Goal: Obtain resource: Download file/media

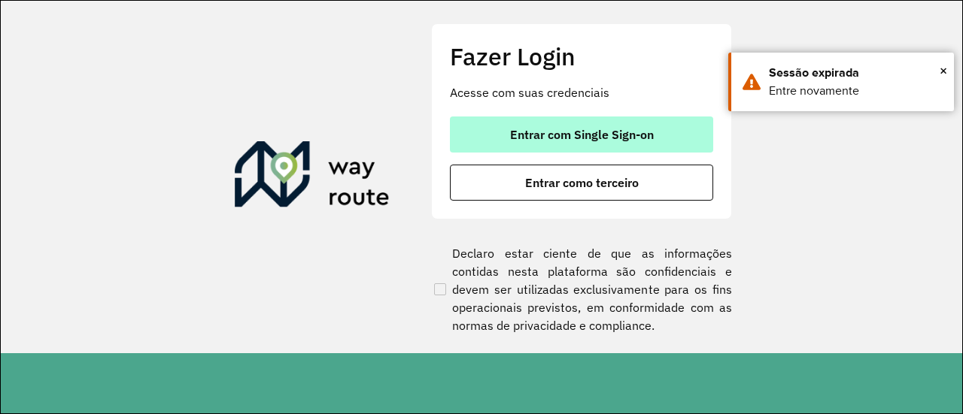
click at [594, 133] on span "Entrar com Single Sign-on" at bounding box center [582, 135] width 144 height 12
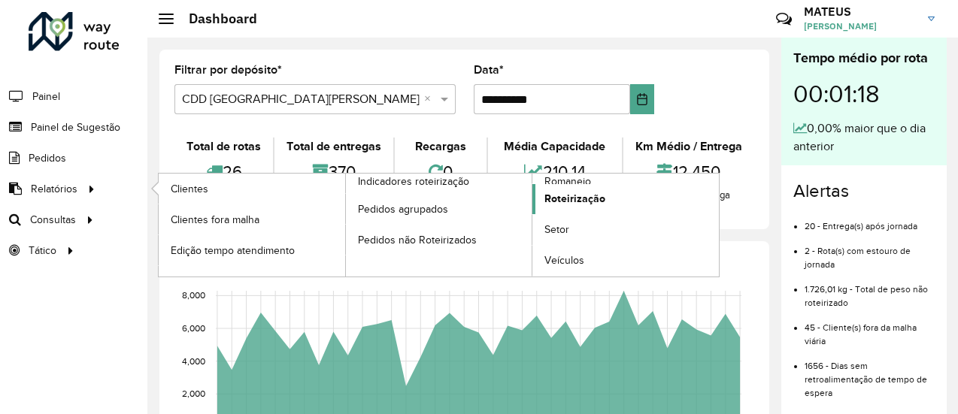
click at [571, 205] on span "Roteirização" at bounding box center [575, 199] width 61 height 16
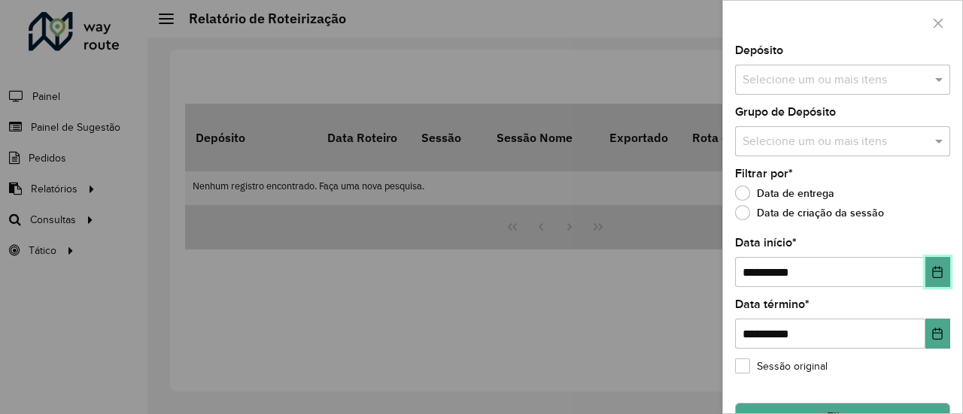
click at [931, 275] on icon "Choose Date" at bounding box center [937, 272] width 12 height 12
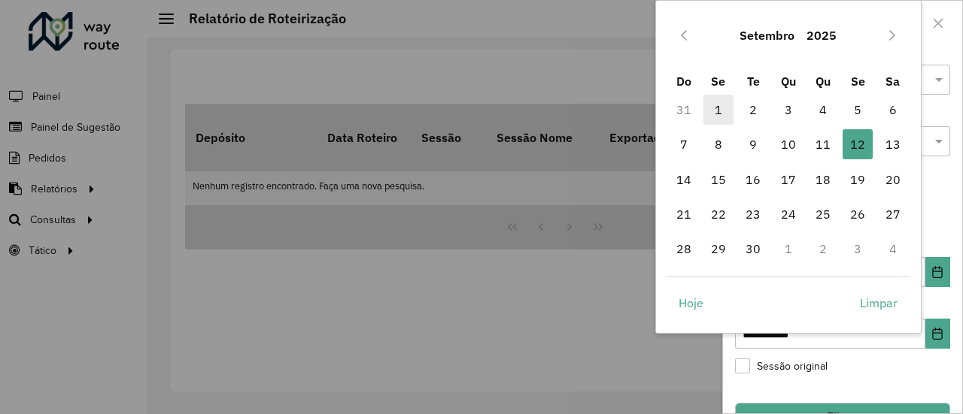
click at [710, 111] on span "1" at bounding box center [718, 110] width 30 height 30
type input "**********"
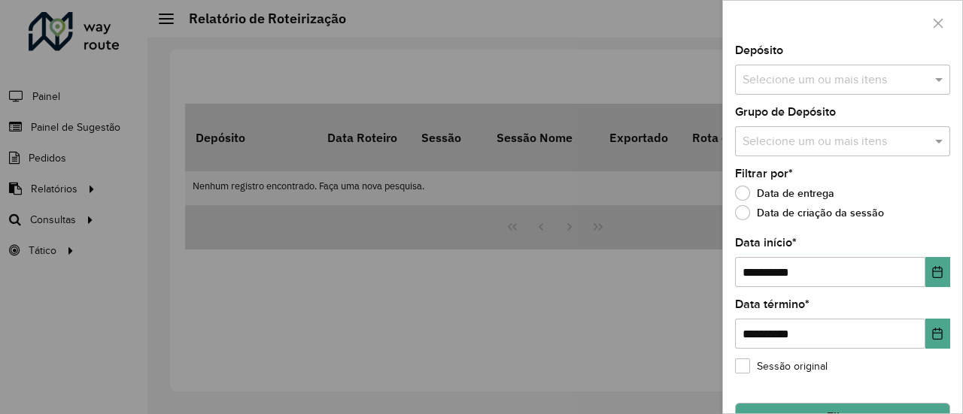
click at [785, 62] on div "Depósito Selecione um ou mais itens" at bounding box center [842, 70] width 215 height 50
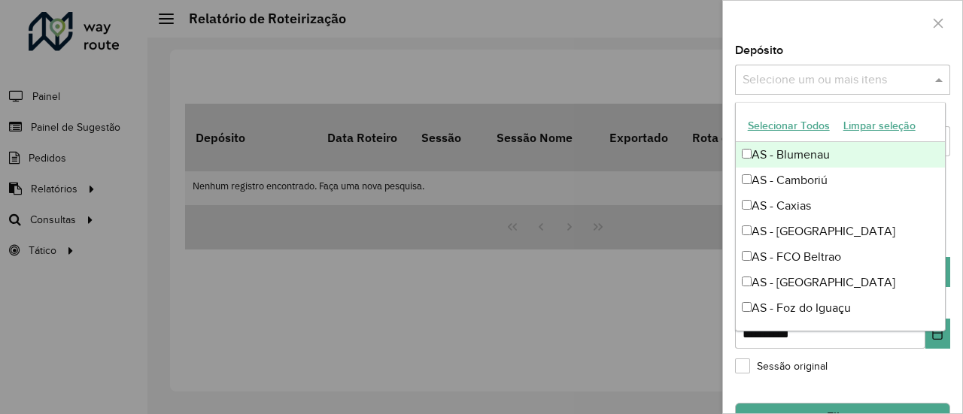
click at [788, 81] on input "text" at bounding box center [835, 80] width 193 height 18
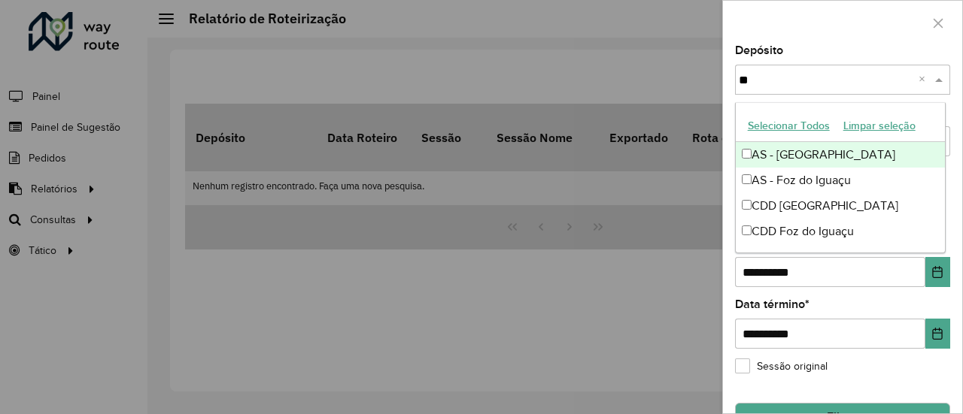
type input "***"
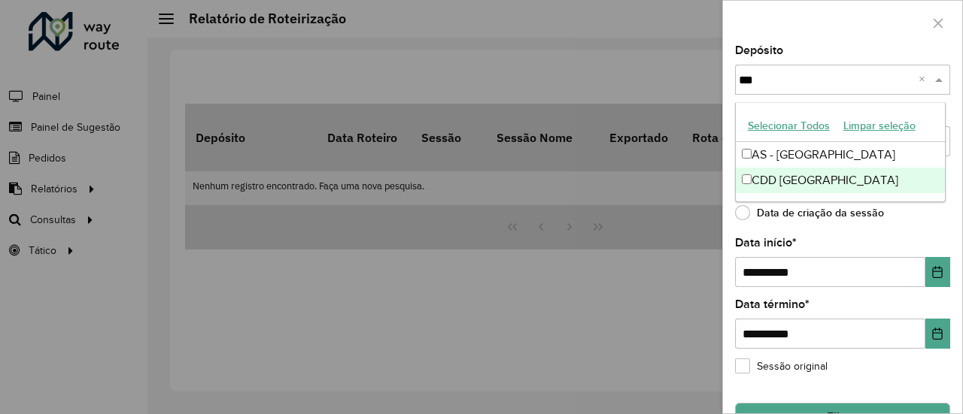
click at [803, 172] on div "CDD Curitiba" at bounding box center [841, 181] width 210 height 26
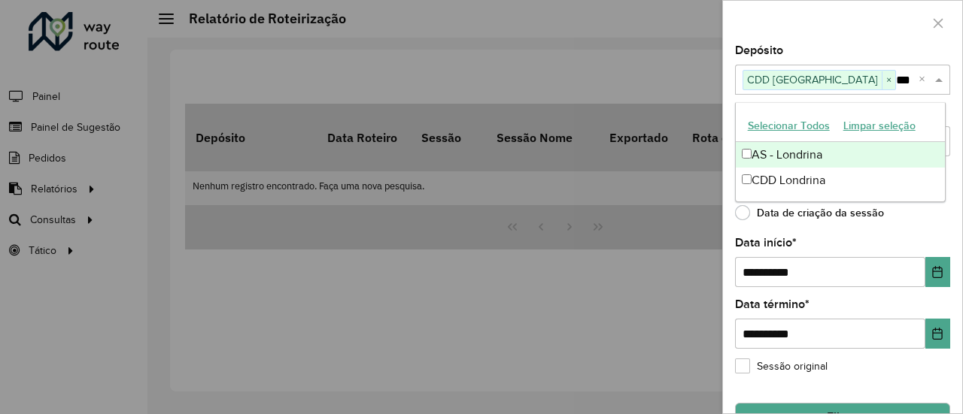
type input "****"
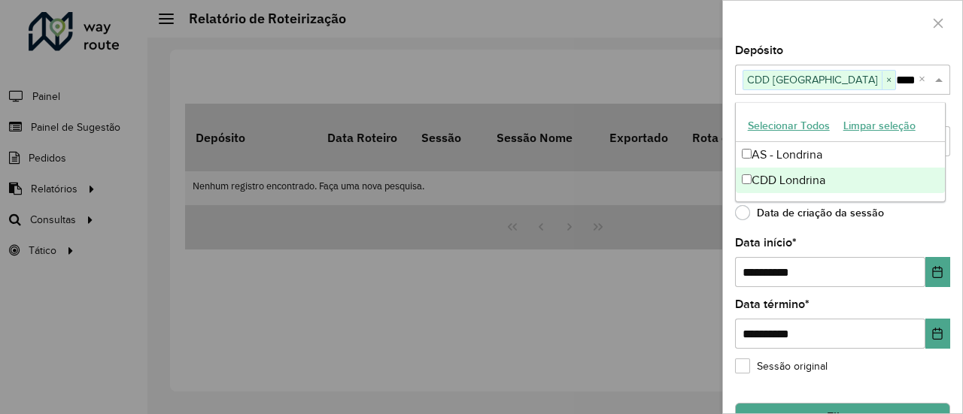
click at [830, 180] on div "CDD Londrina" at bounding box center [841, 181] width 210 height 26
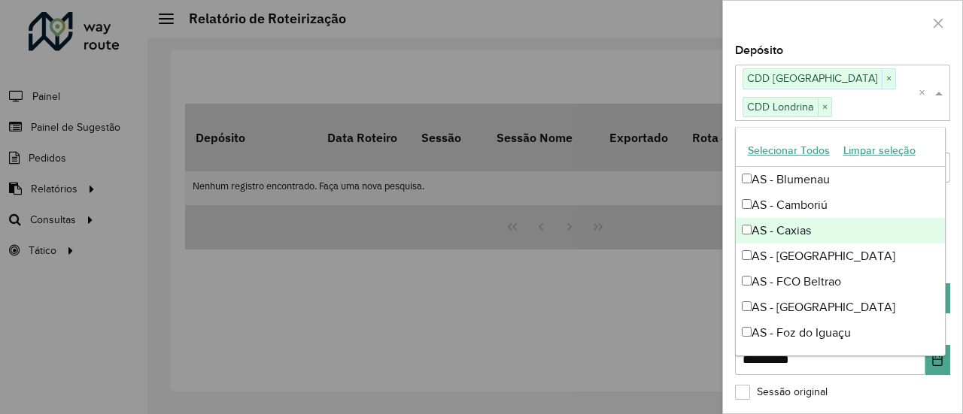
click at [870, 45] on div "Depósito Selecione um ou mais itens CDD Curitiba × CDD Londrina × ×" at bounding box center [842, 82] width 215 height 75
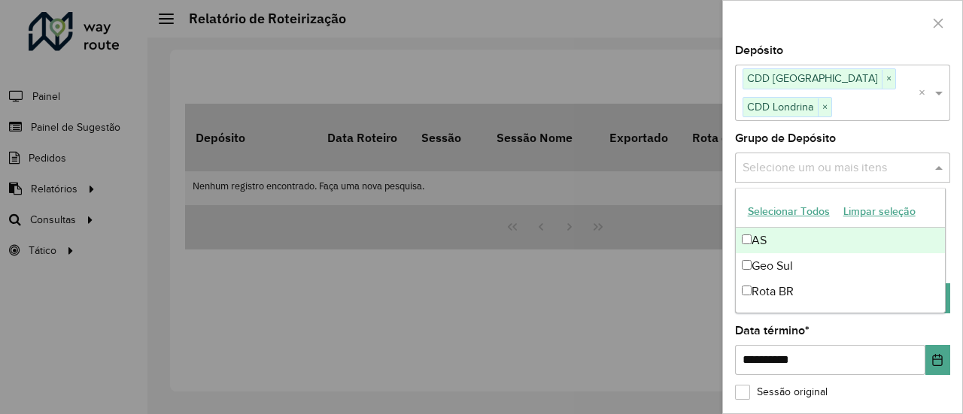
click at [869, 156] on div "Selecione um ou mais itens" at bounding box center [842, 168] width 215 height 30
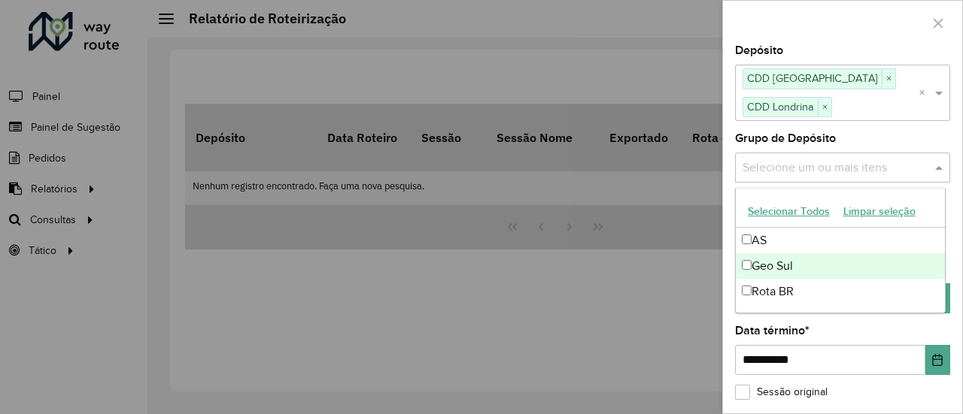
click at [829, 270] on div "Geo Sul" at bounding box center [841, 267] width 210 height 26
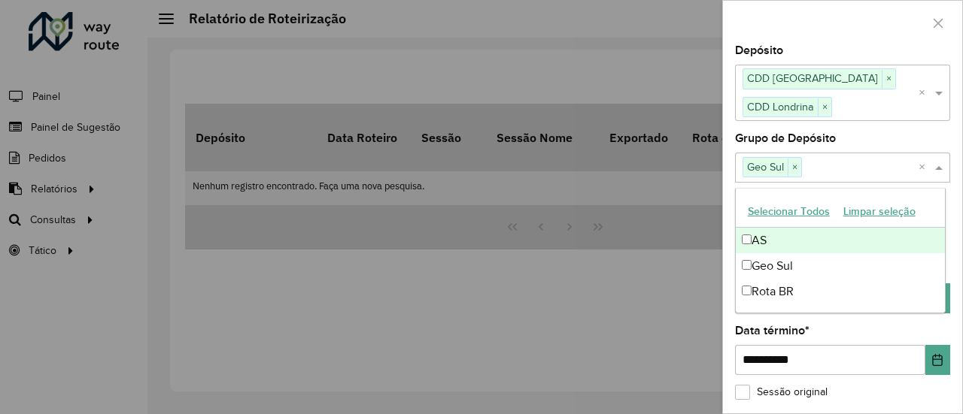
click at [855, 60] on div "Depósito Selecione um ou mais itens CDD Curitiba × CDD Londrina × ×" at bounding box center [842, 82] width 215 height 75
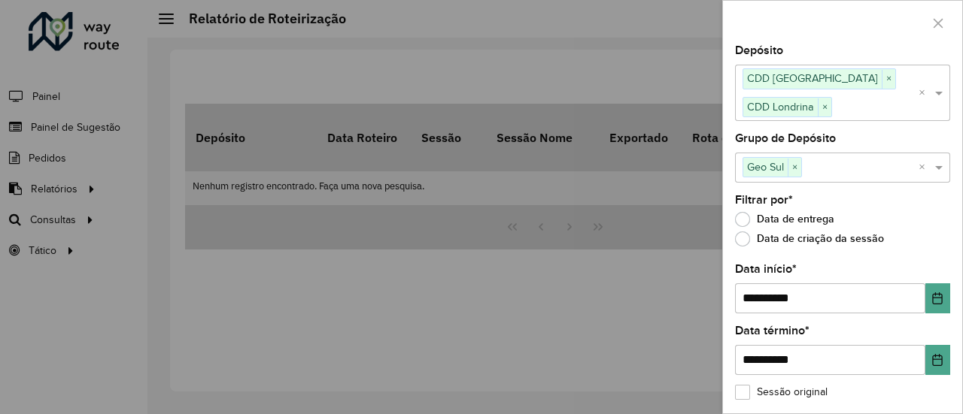
scroll to position [59, 0]
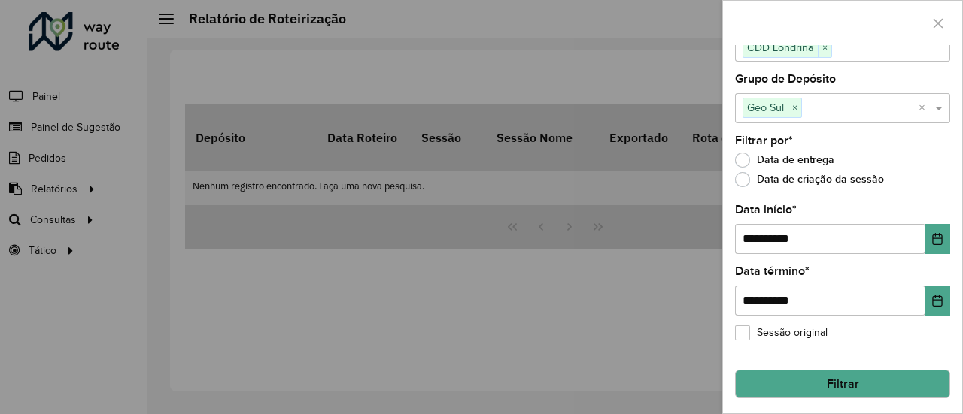
click at [857, 370] on button "Filtrar" at bounding box center [842, 384] width 215 height 29
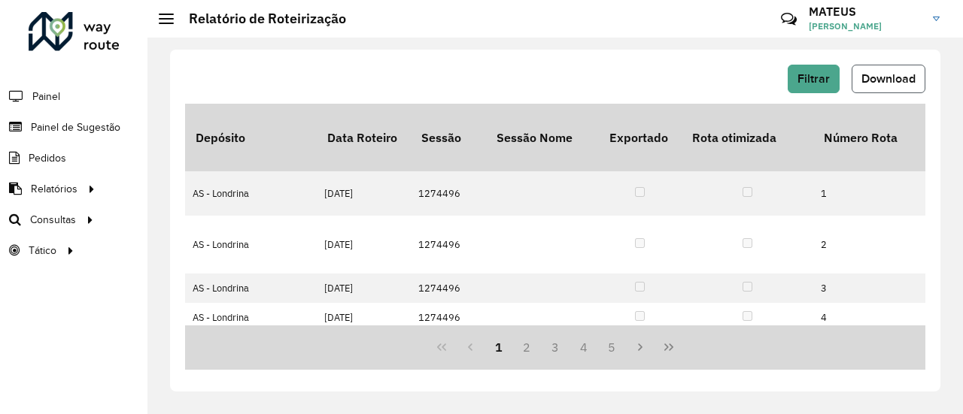
click at [905, 80] on span "Download" at bounding box center [888, 78] width 54 height 13
click at [653, 20] on div "Críticas? Dúvidas? Elogios? Sugestões? Entre em contato conosco!" at bounding box center [679, 25] width 157 height 41
